Goal: Transaction & Acquisition: Purchase product/service

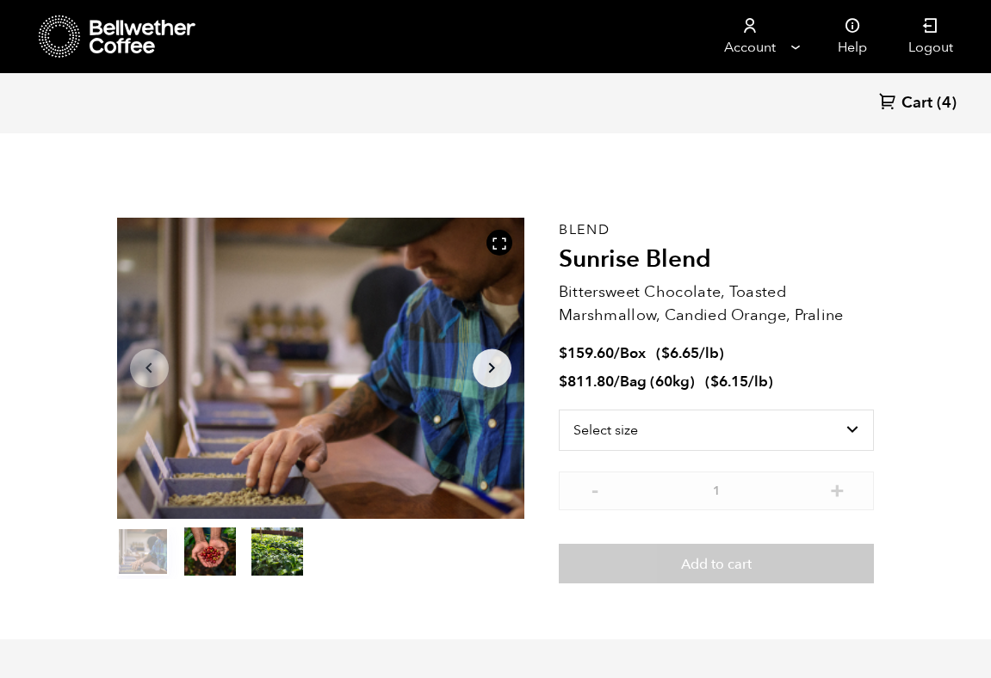
scroll to position [749, 737]
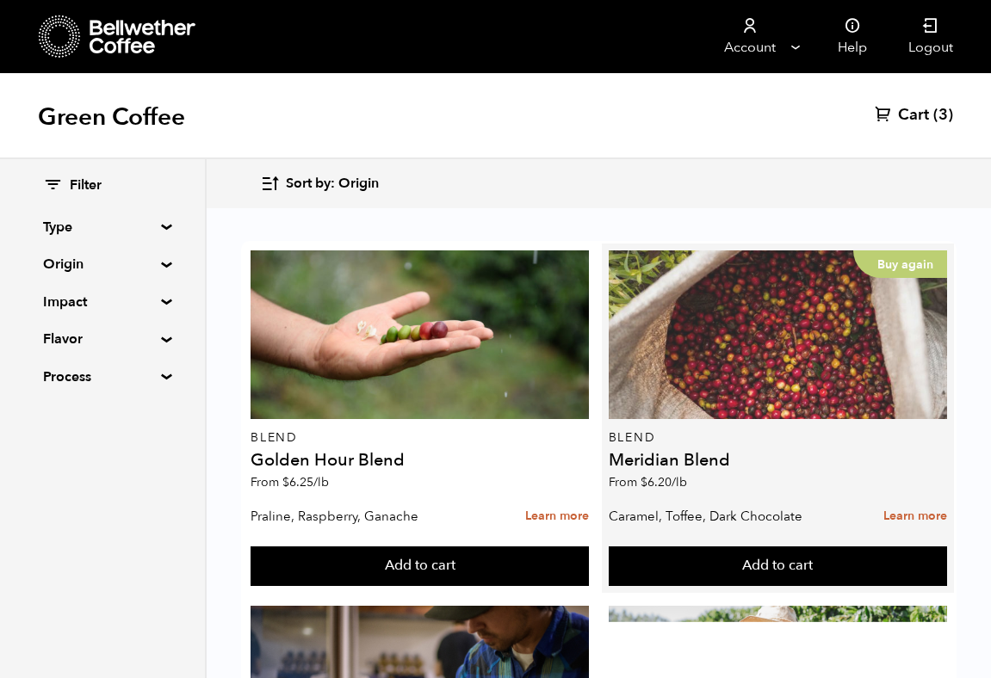
click at [783, 333] on div "Buy again" at bounding box center [778, 335] width 338 height 169
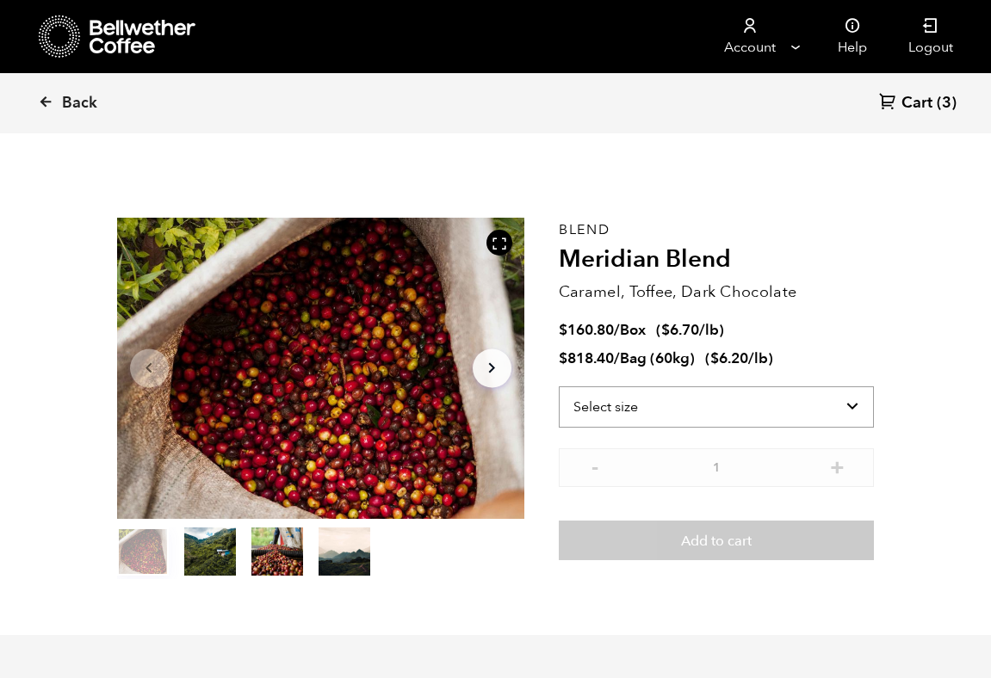
click at [665, 412] on select "Select size Bag (60kg) (132 lbs) Box (24 lbs)" at bounding box center [717, 407] width 316 height 41
select select "box"
click at [559, 387] on select "Select size Bag (60kg) (132 lbs) Box (24 lbs)" at bounding box center [717, 407] width 316 height 41
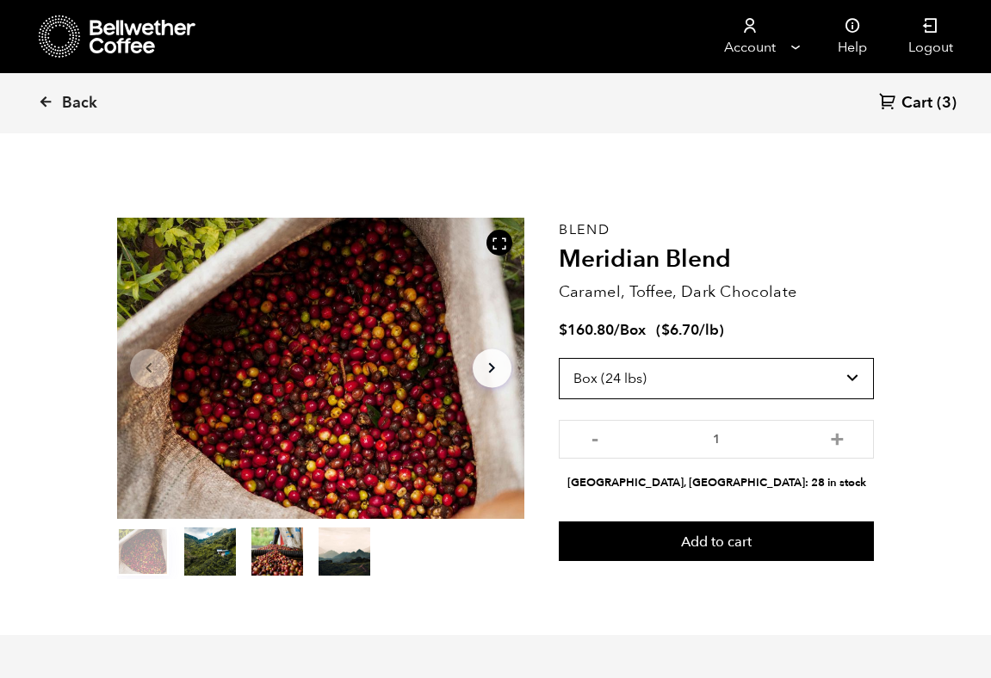
scroll to position [749, 737]
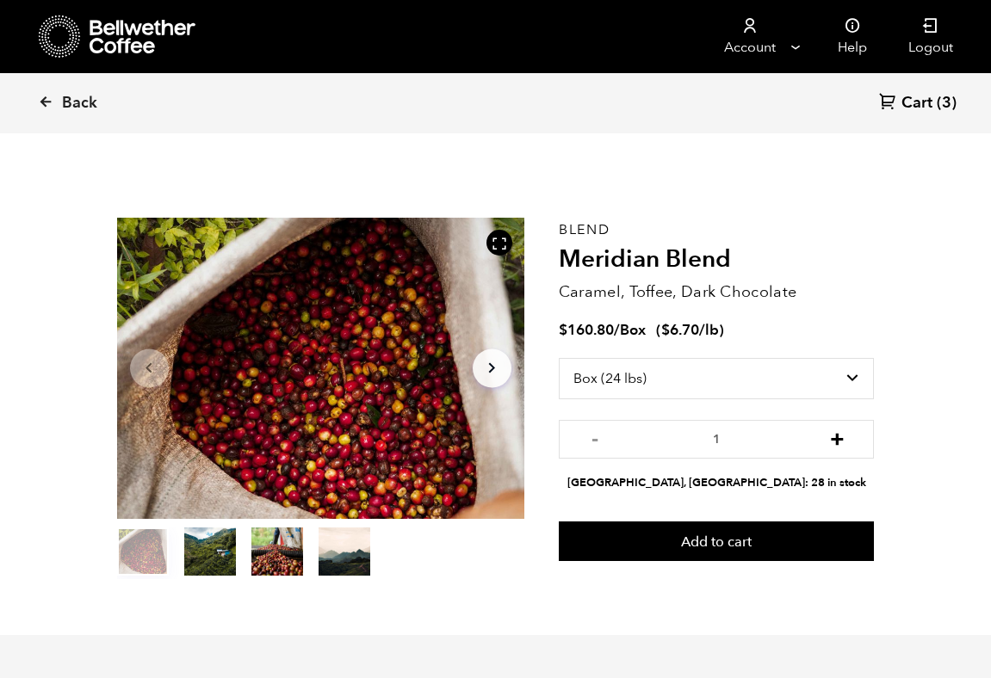
click at [846, 443] on button "+" at bounding box center [838, 437] width 22 height 17
type input "4"
click at [840, 437] on button "+" at bounding box center [838, 437] width 22 height 17
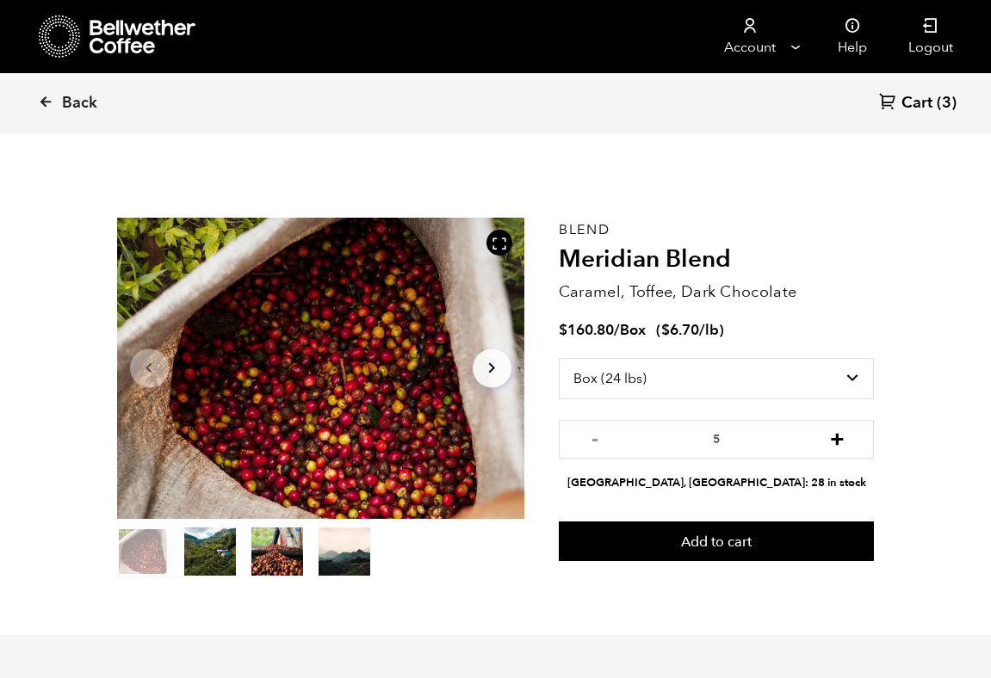
click at [840, 437] on button "+" at bounding box center [838, 437] width 22 height 17
type input "6"
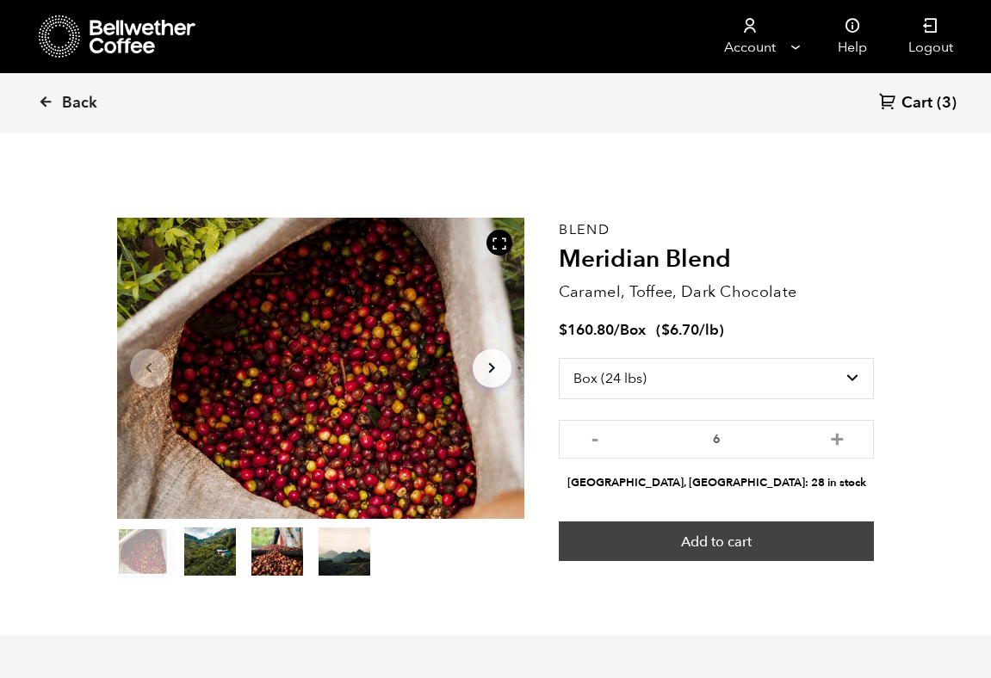
click at [770, 528] on button "Add to cart" at bounding box center [717, 542] width 316 height 40
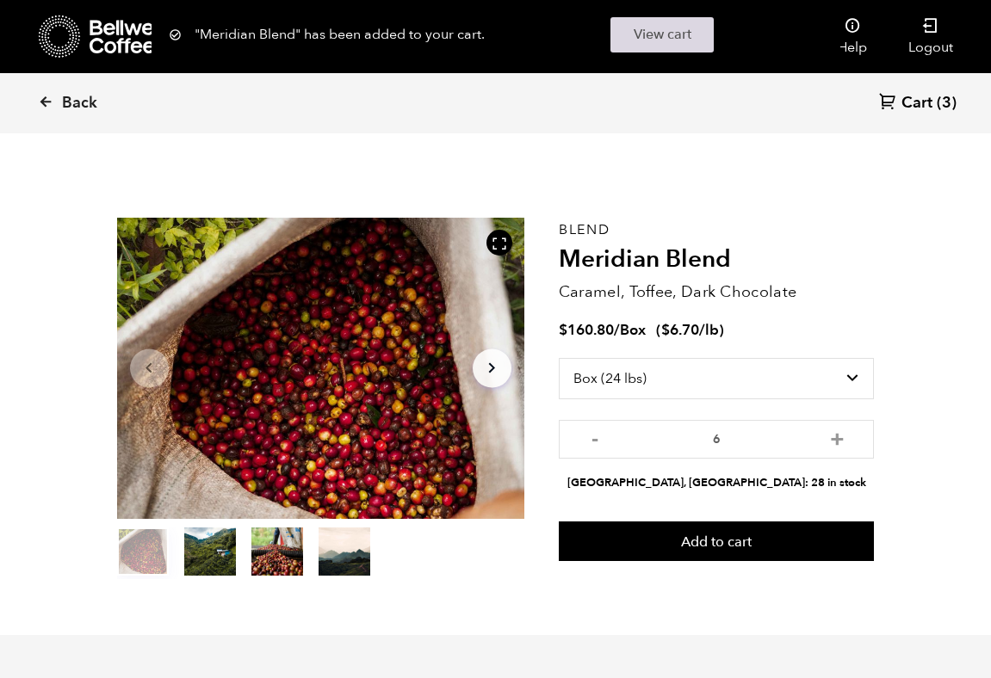
click at [692, 32] on link "View cart" at bounding box center [661, 34] width 103 height 35
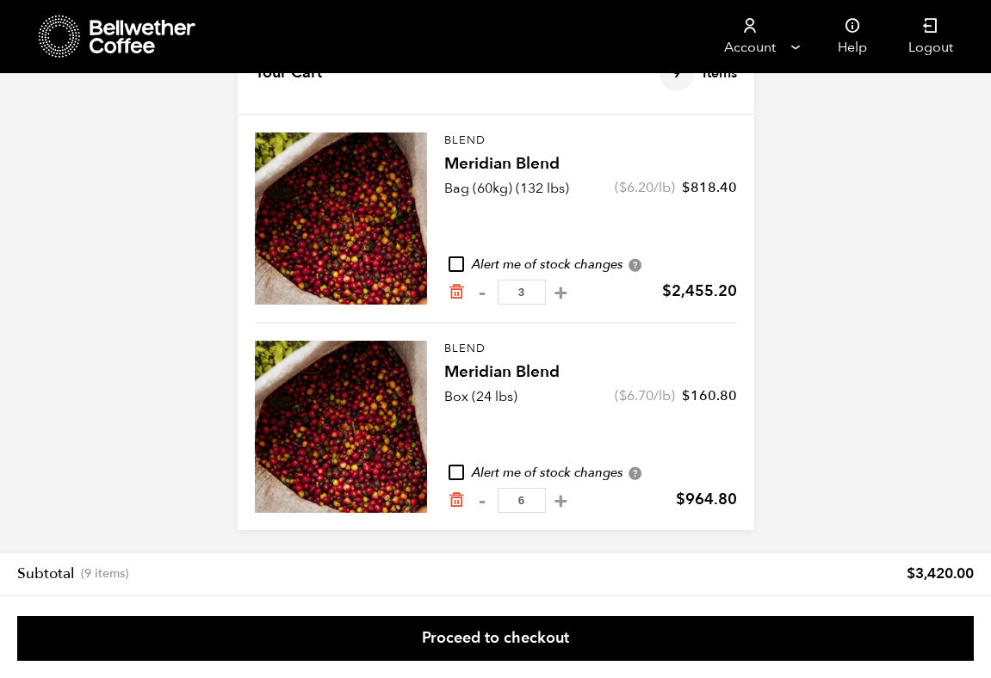
scroll to position [69, 0]
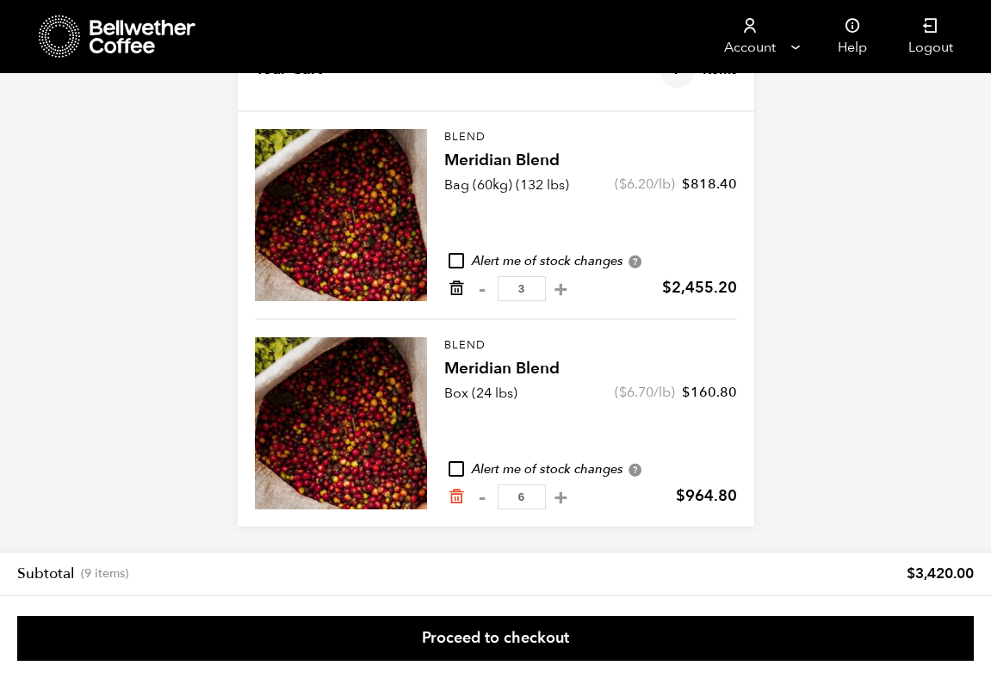
click at [453, 288] on icon "Remove from cart" at bounding box center [456, 288] width 17 height 17
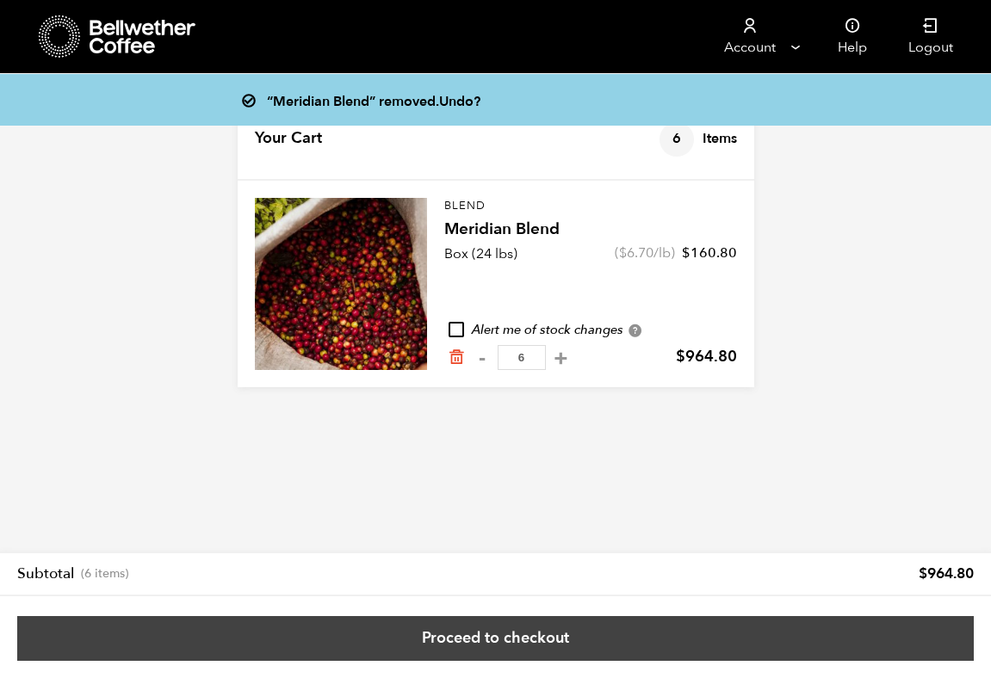
click at [680, 627] on link "Proceed to checkout" at bounding box center [495, 639] width 957 height 45
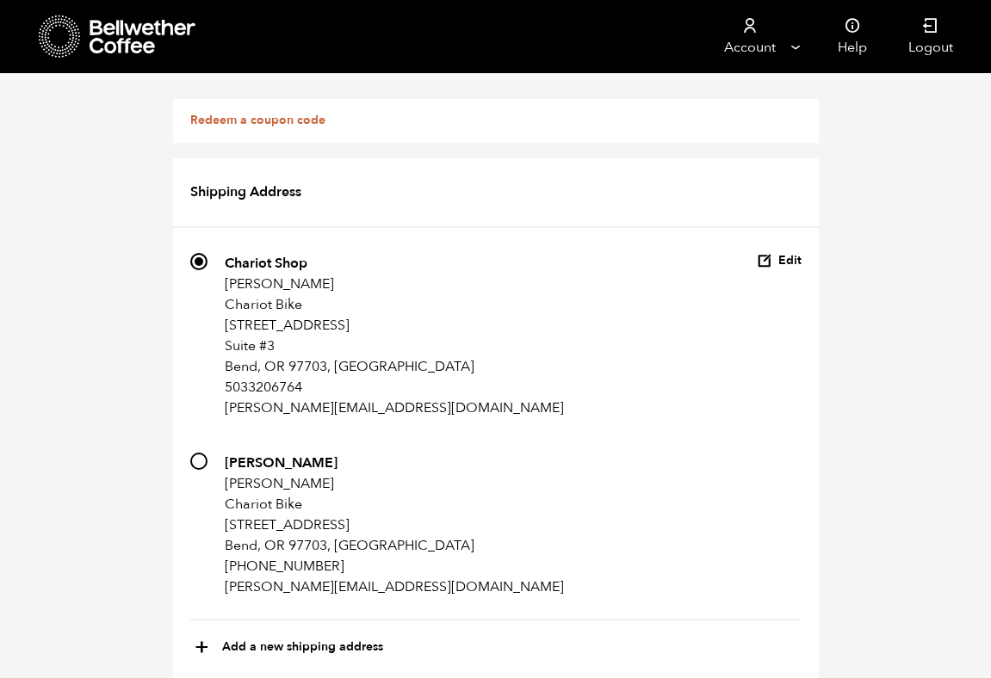
scroll to position [1255, 0]
drag, startPoint x: 735, startPoint y: 567, endPoint x: 814, endPoint y: 573, distance: 78.6
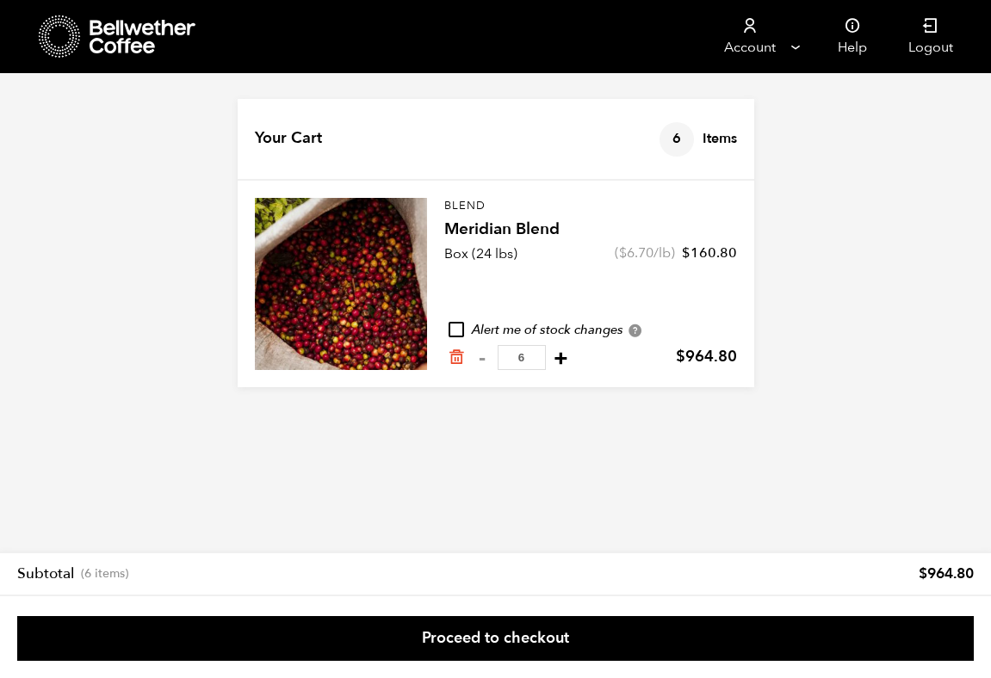
click at [556, 362] on button "+" at bounding box center [561, 358] width 22 height 17
type input "7"
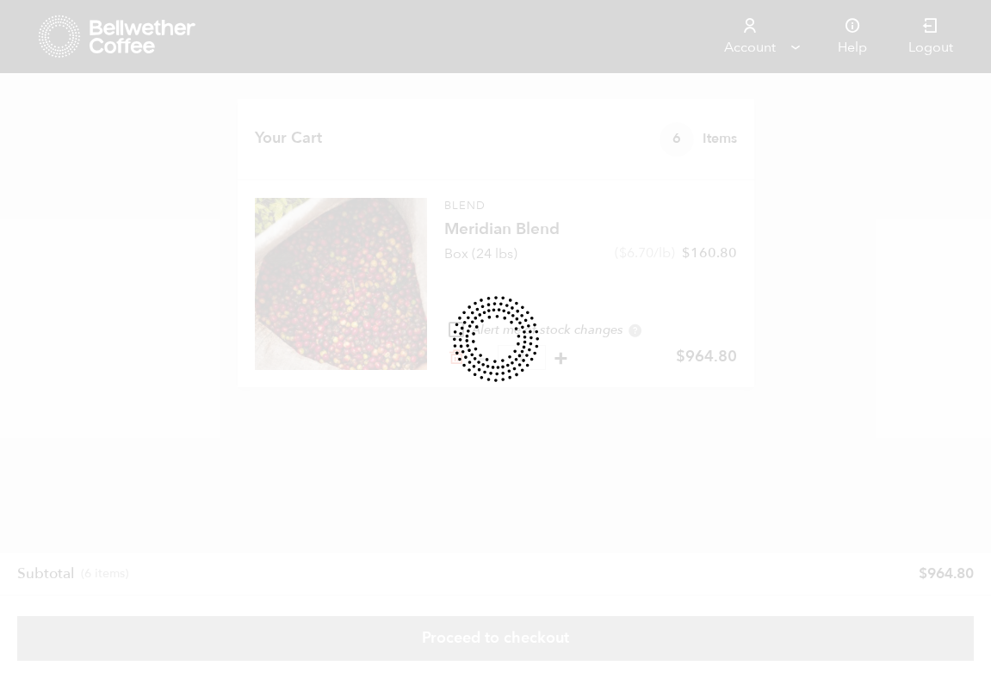
click at [556, 362] on div at bounding box center [495, 339] width 991 height 678
click at [581, 412] on div at bounding box center [495, 339] width 991 height 678
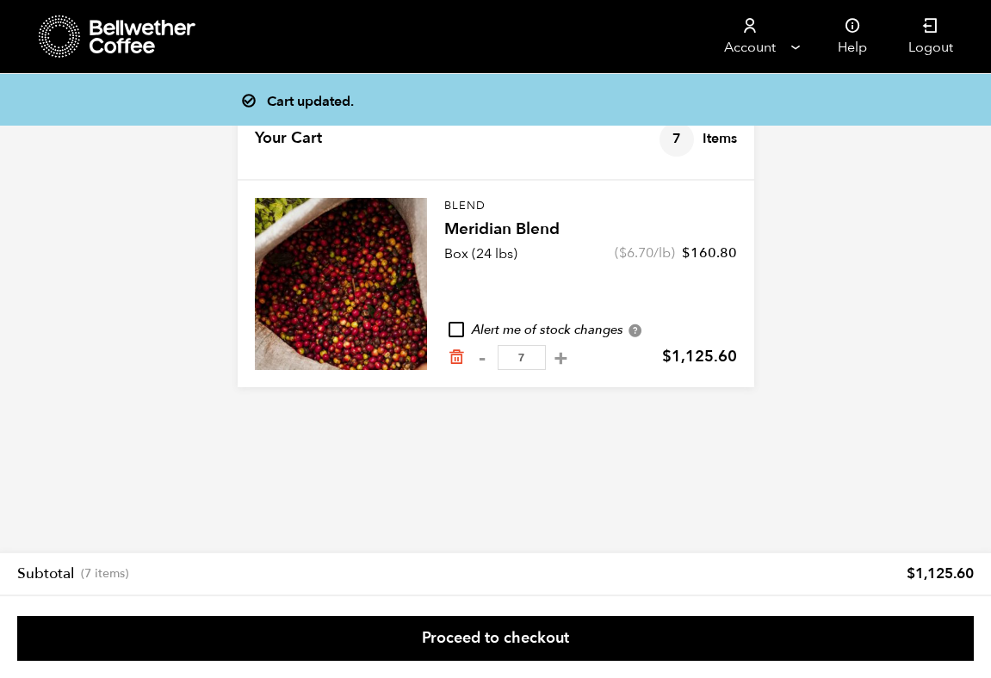
click at [498, 352] on input "7" at bounding box center [522, 357] width 48 height 25
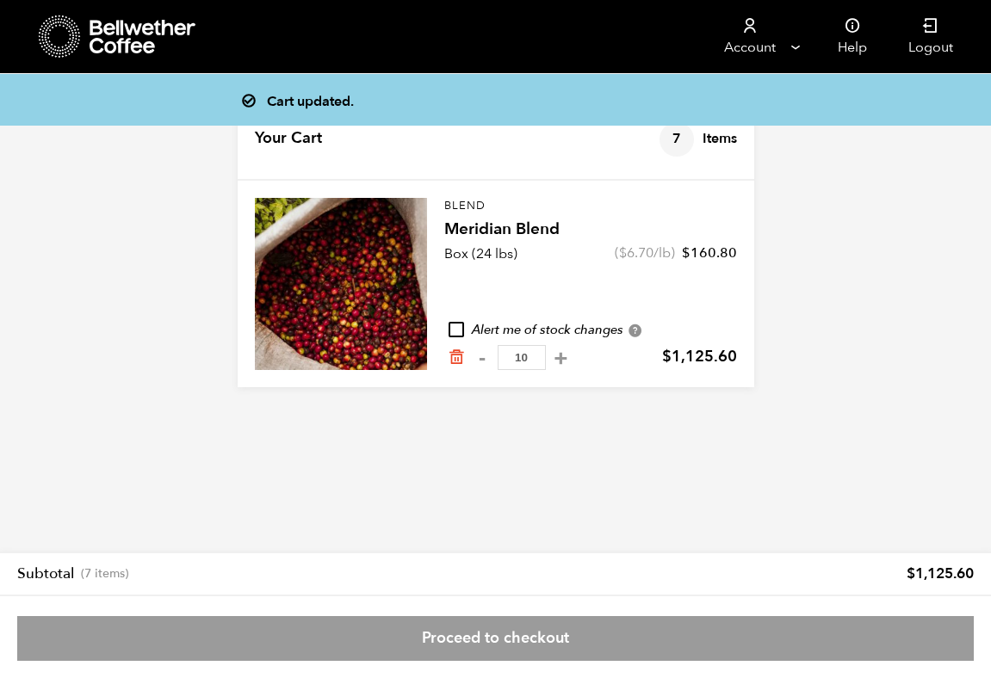
click at [529, 356] on input "10" at bounding box center [522, 357] width 48 height 25
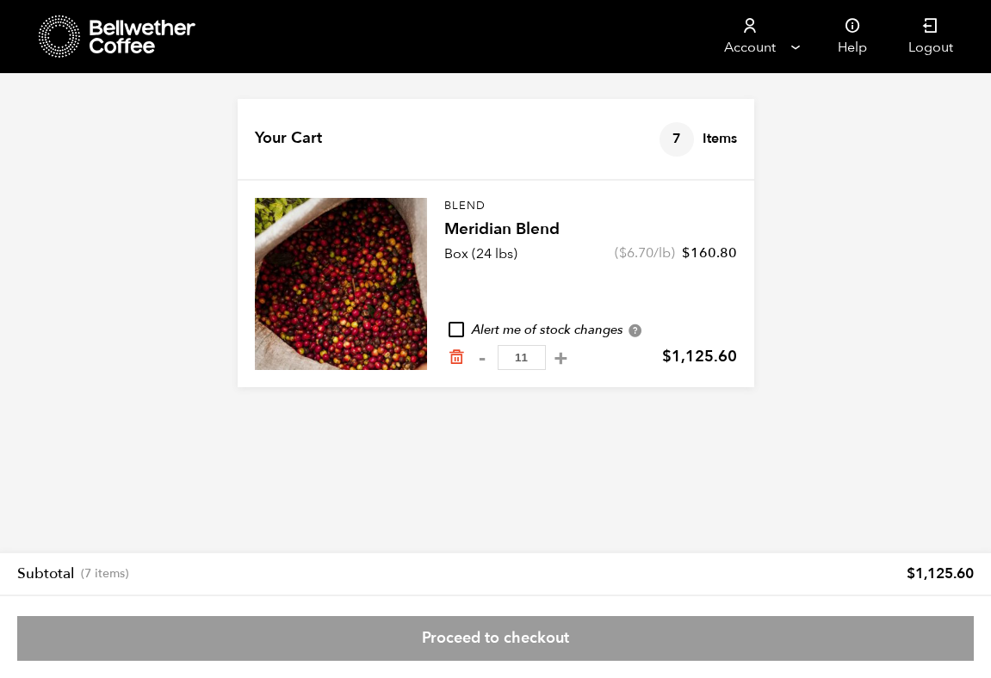
type input "11"
click at [598, 421] on div "Your Cart 7 Items Update cart 7 Items Blend Meridian Blend Box (24 lbs) $ 6.70 …" at bounding box center [496, 307] width 517 height 416
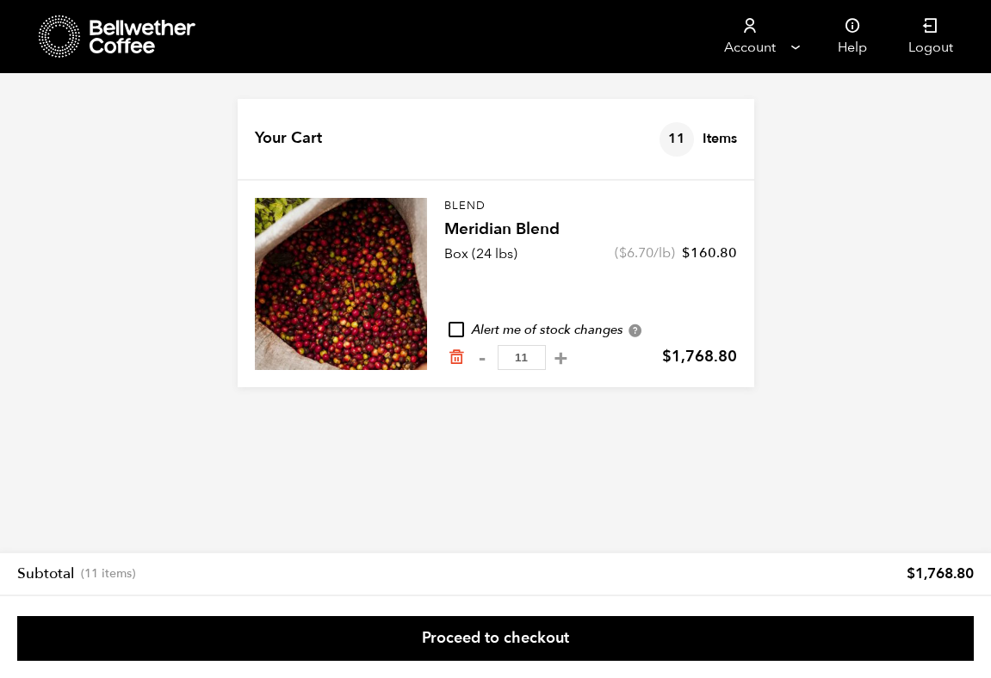
click at [519, 351] on input "11" at bounding box center [522, 357] width 48 height 25
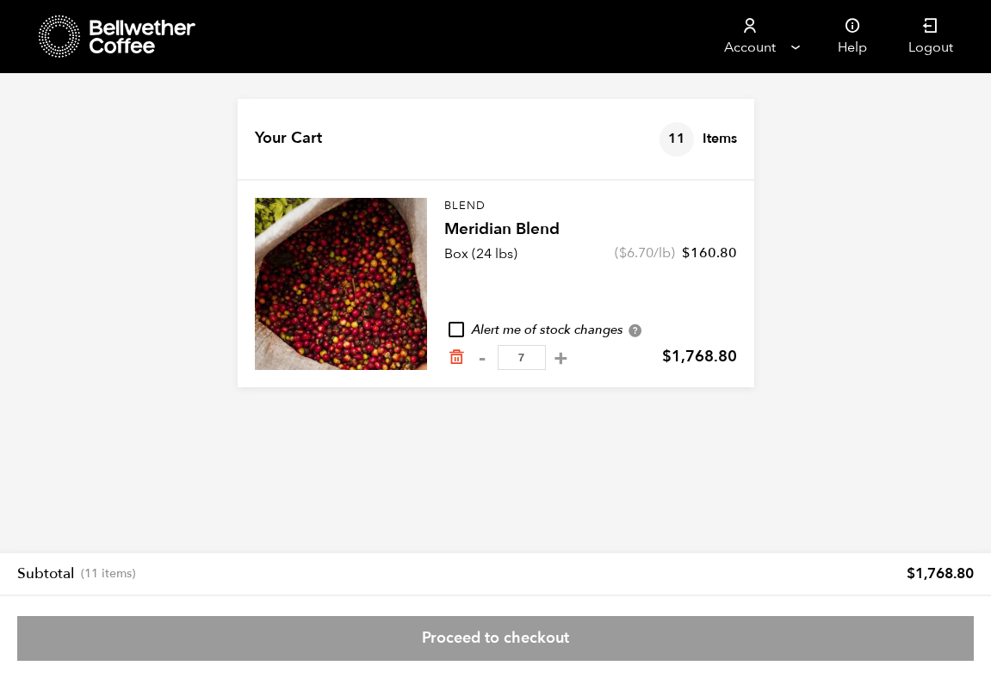
type input "7"
click at [555, 389] on div "Your Cart 11 Items Update cart 11 Items Blend Meridian Blend Box (24 lbs) $ 6.7…" at bounding box center [496, 307] width 517 height 416
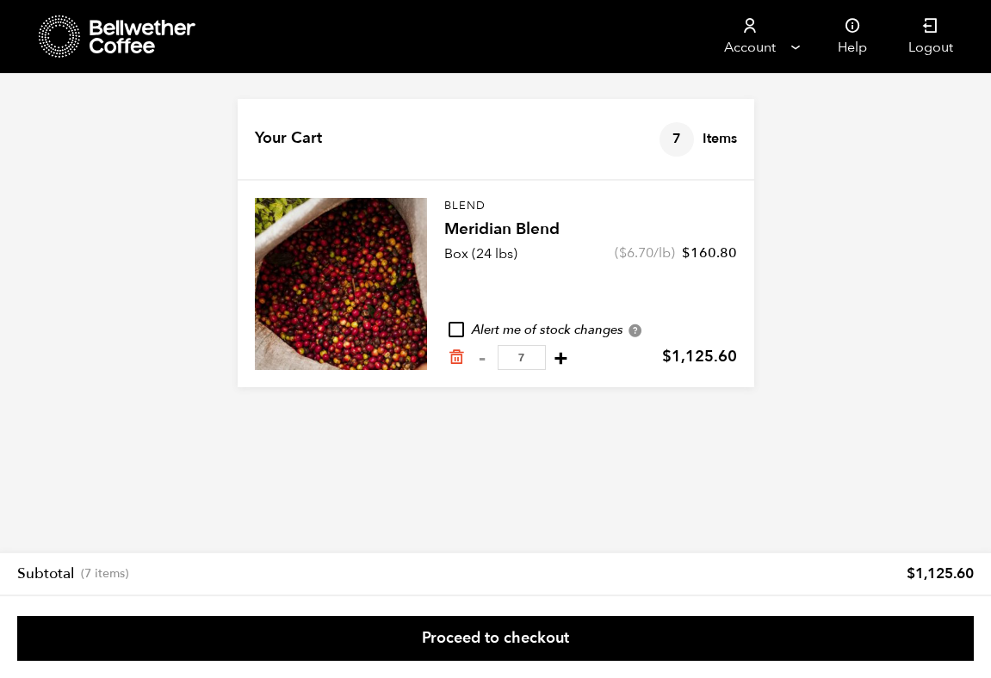
click at [550, 355] on button "+" at bounding box center [561, 358] width 22 height 17
type input "8"
click at [556, 356] on button "+" at bounding box center [561, 358] width 22 height 17
type input "9"
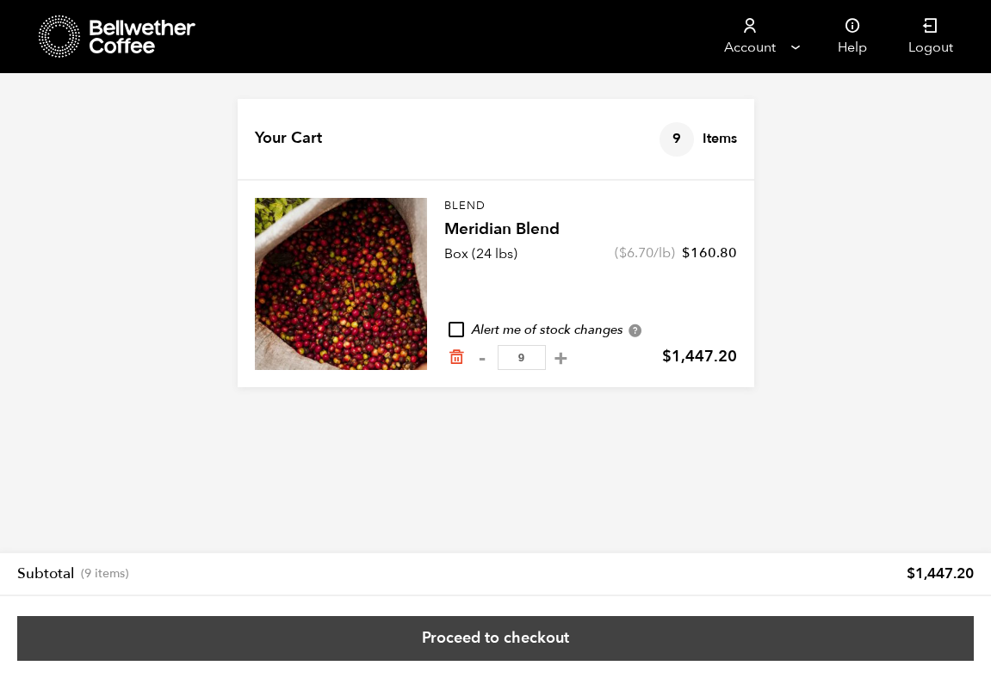
click at [534, 624] on link "Proceed to checkout" at bounding box center [495, 639] width 957 height 45
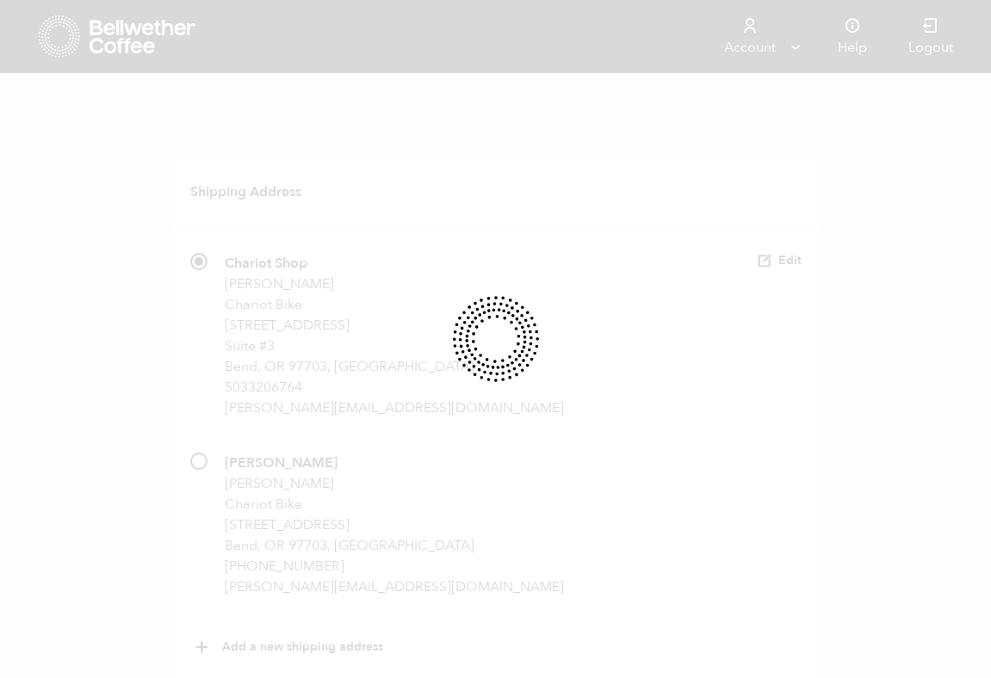
click at [587, 516] on div at bounding box center [495, 339] width 991 height 678
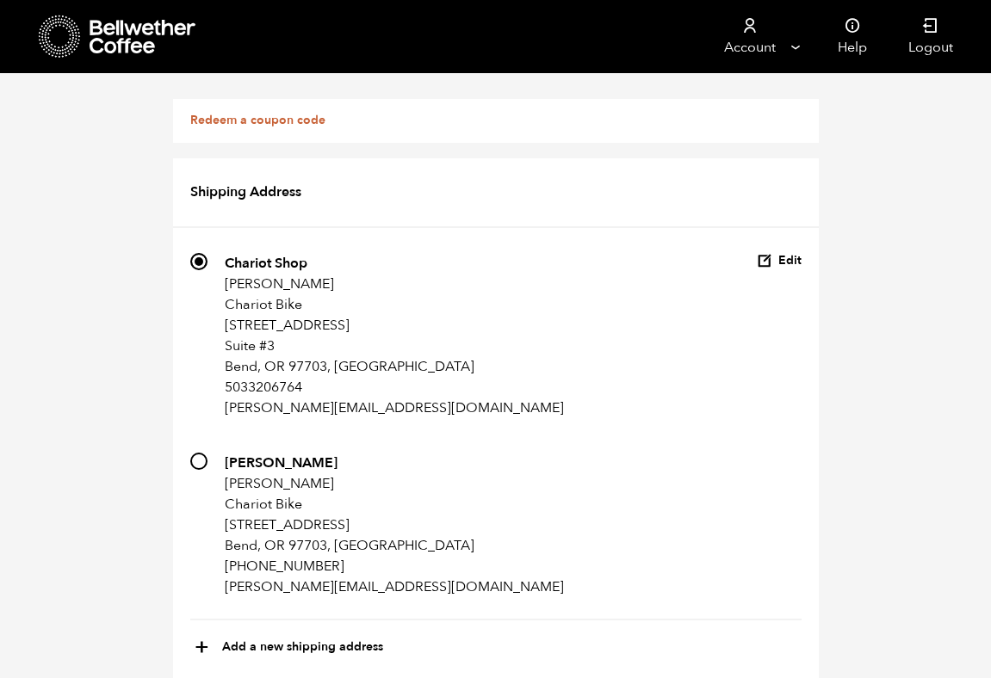
scroll to position [1255, 0]
drag, startPoint x: 736, startPoint y: 571, endPoint x: 806, endPoint y: 571, distance: 69.7
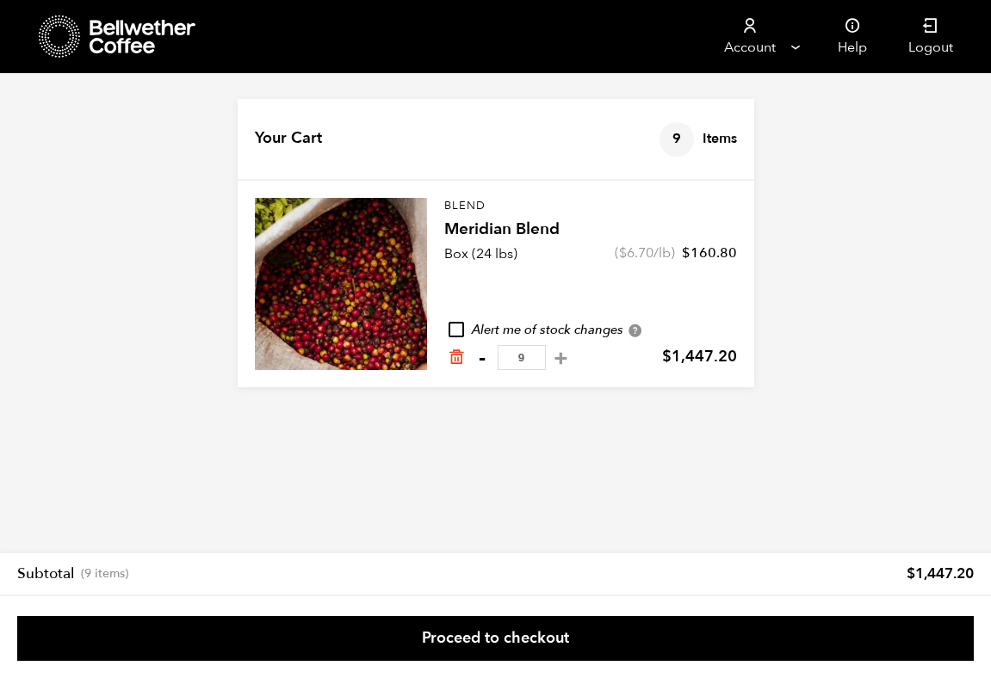
click at [474, 359] on button "-" at bounding box center [483, 358] width 22 height 17
type input "8"
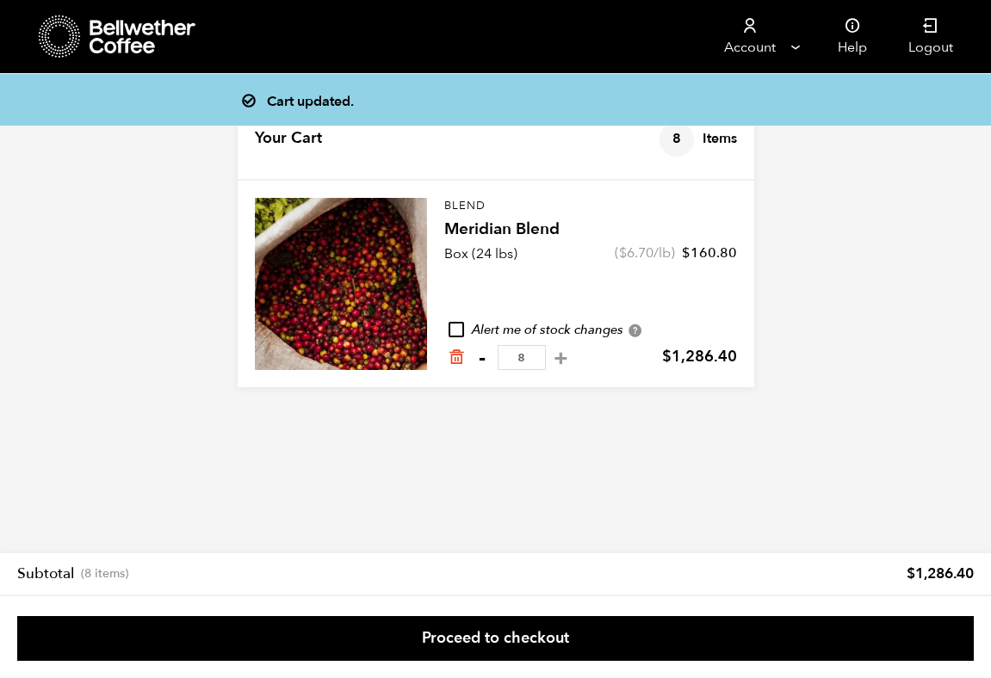
click at [485, 358] on button "-" at bounding box center [483, 358] width 22 height 17
type input "7"
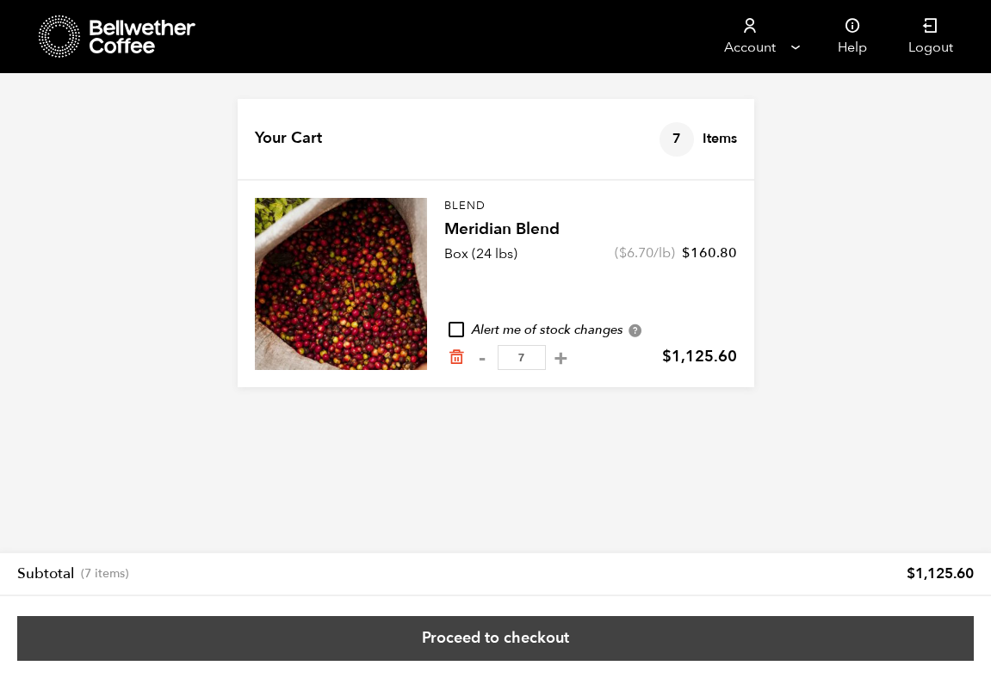
click at [629, 635] on link "Proceed to checkout" at bounding box center [495, 639] width 957 height 45
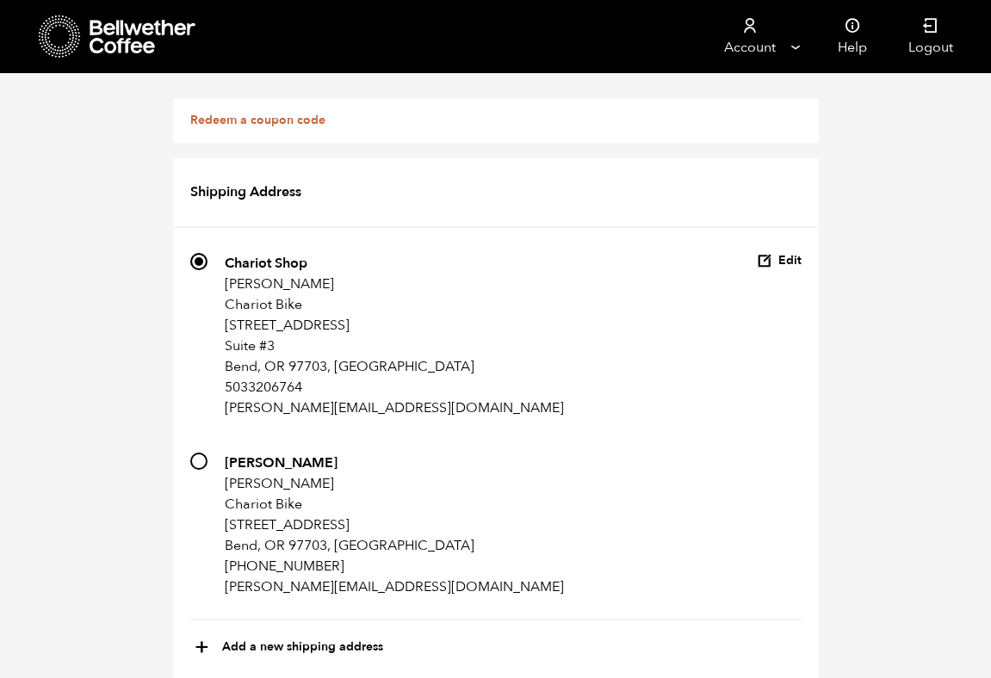
scroll to position [1255, 0]
drag, startPoint x: 803, startPoint y: 575, endPoint x: 735, endPoint y: 571, distance: 68.2
copy bdi "1,260.07"
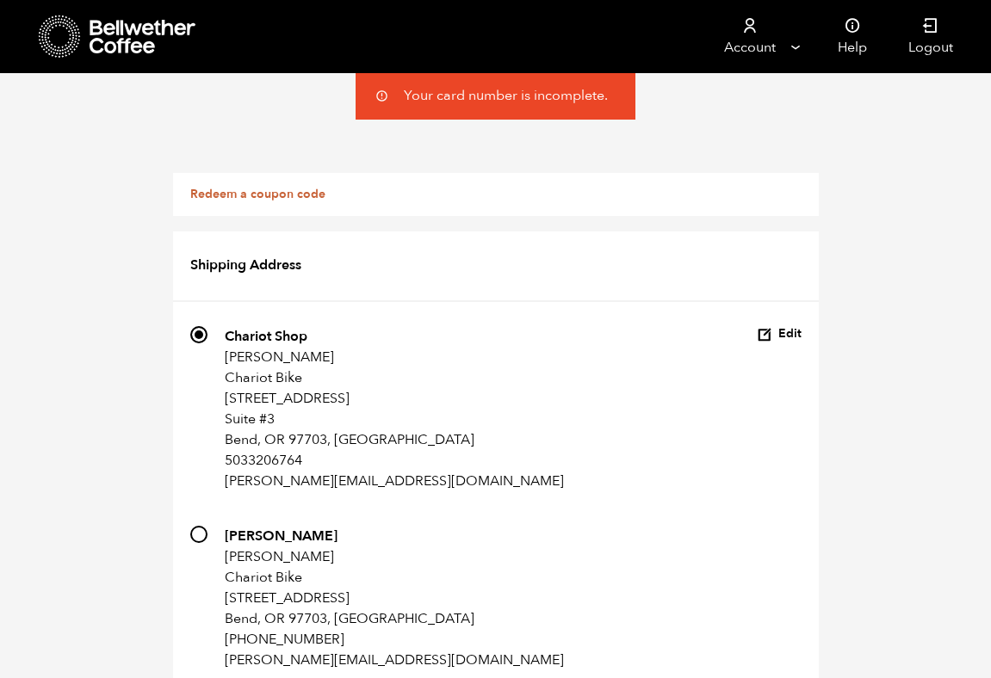
scroll to position [1347, 0]
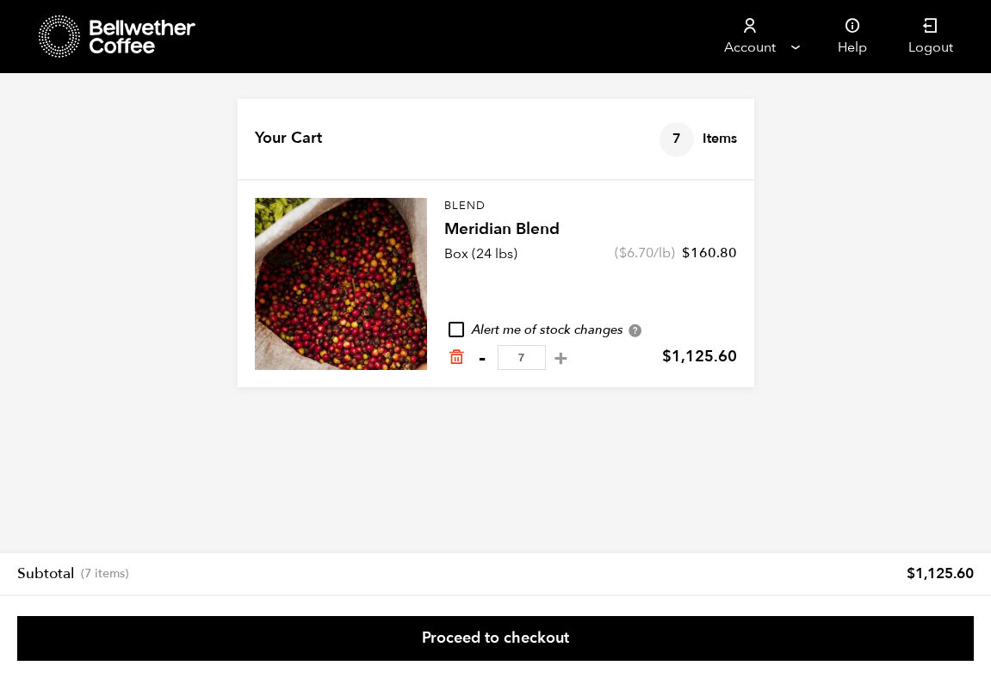
click at [484, 356] on button "-" at bounding box center [483, 358] width 22 height 17
type input "6"
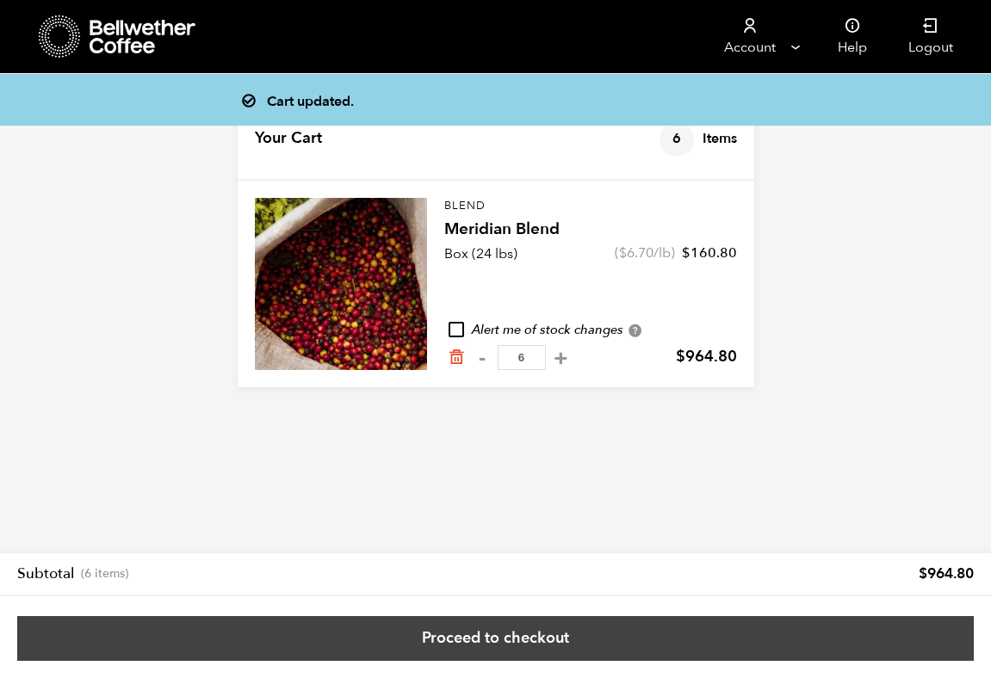
click at [561, 641] on link "Proceed to checkout" at bounding box center [495, 639] width 957 height 45
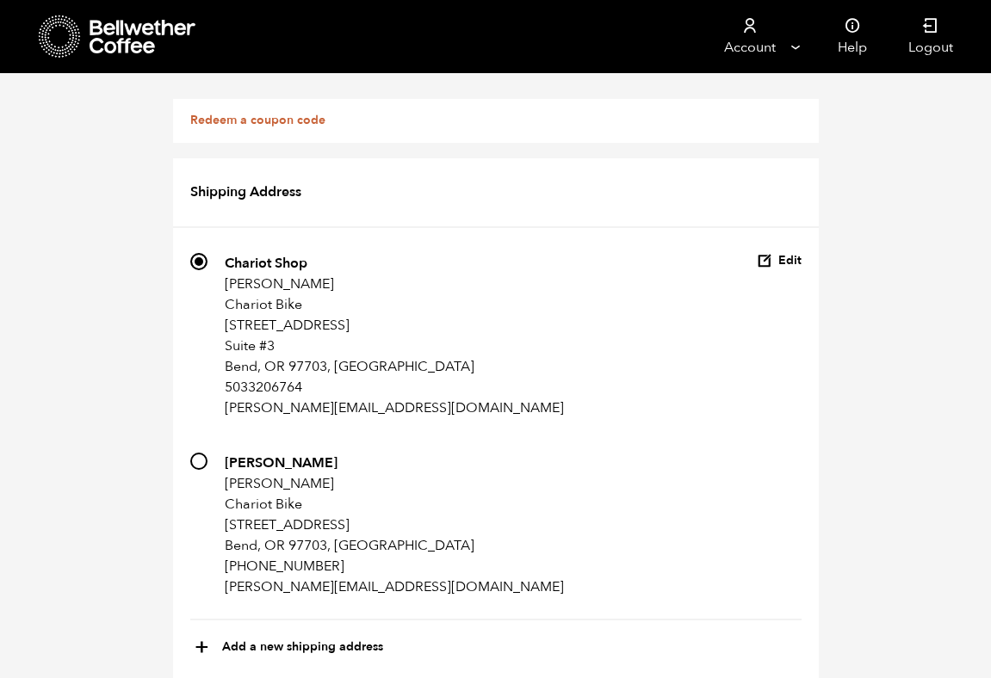
scroll to position [1246, 0]
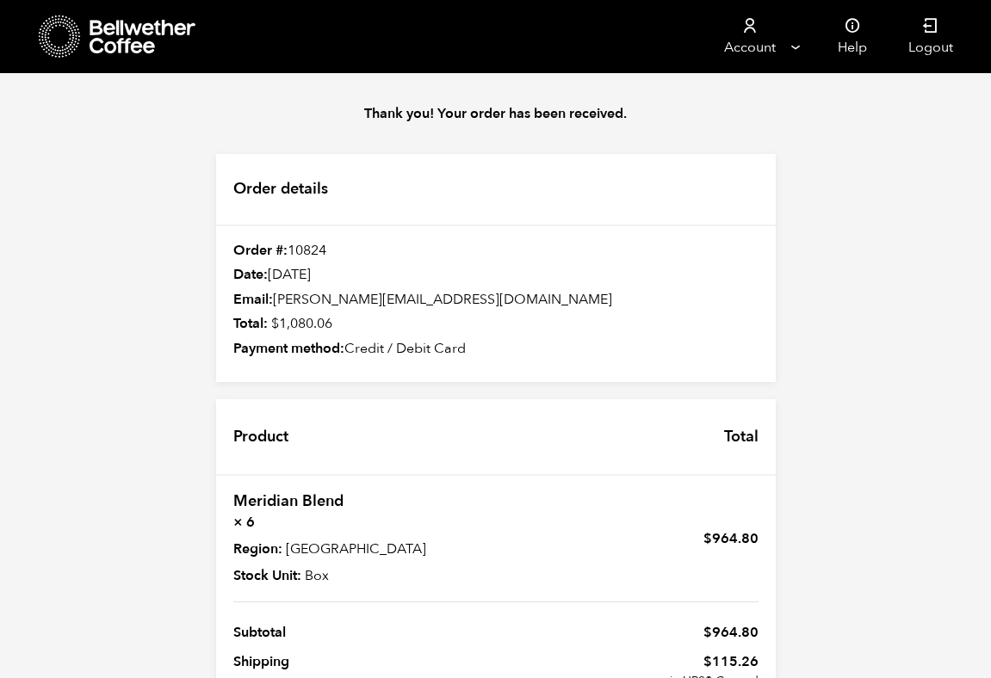
click at [184, 398] on div "Thank you! Your order has been received. Order details Order #: 10824 Date: Oct…" at bounding box center [495, 444] width 991 height 742
